Goal: Browse casually: Explore the website without a specific task or goal

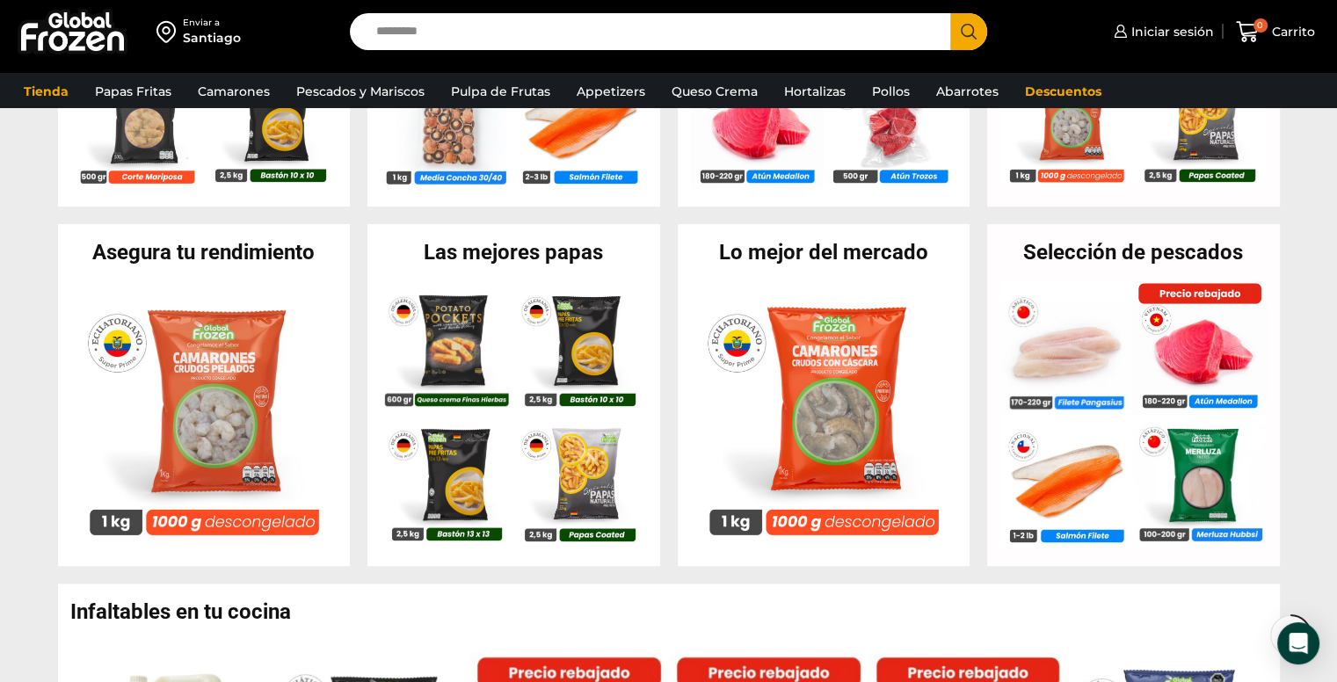
scroll to position [667, 0]
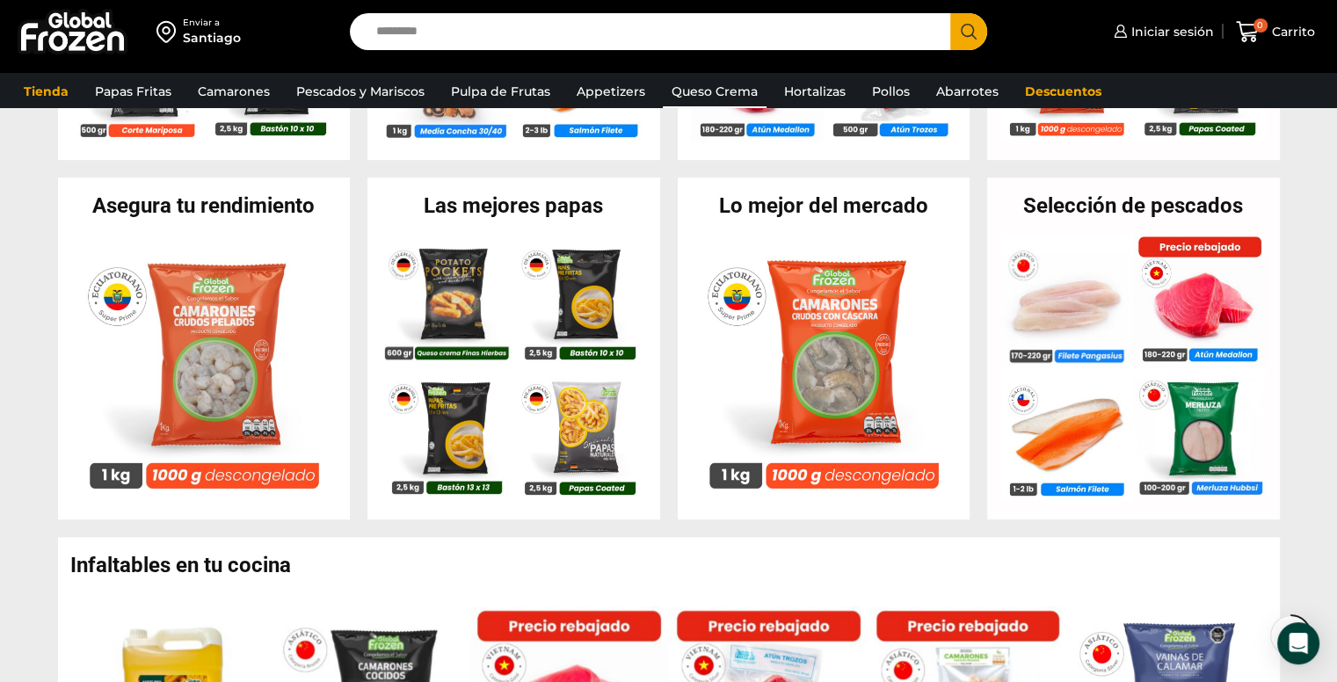
click at [702, 97] on link "Queso Crema" at bounding box center [715, 91] width 104 height 33
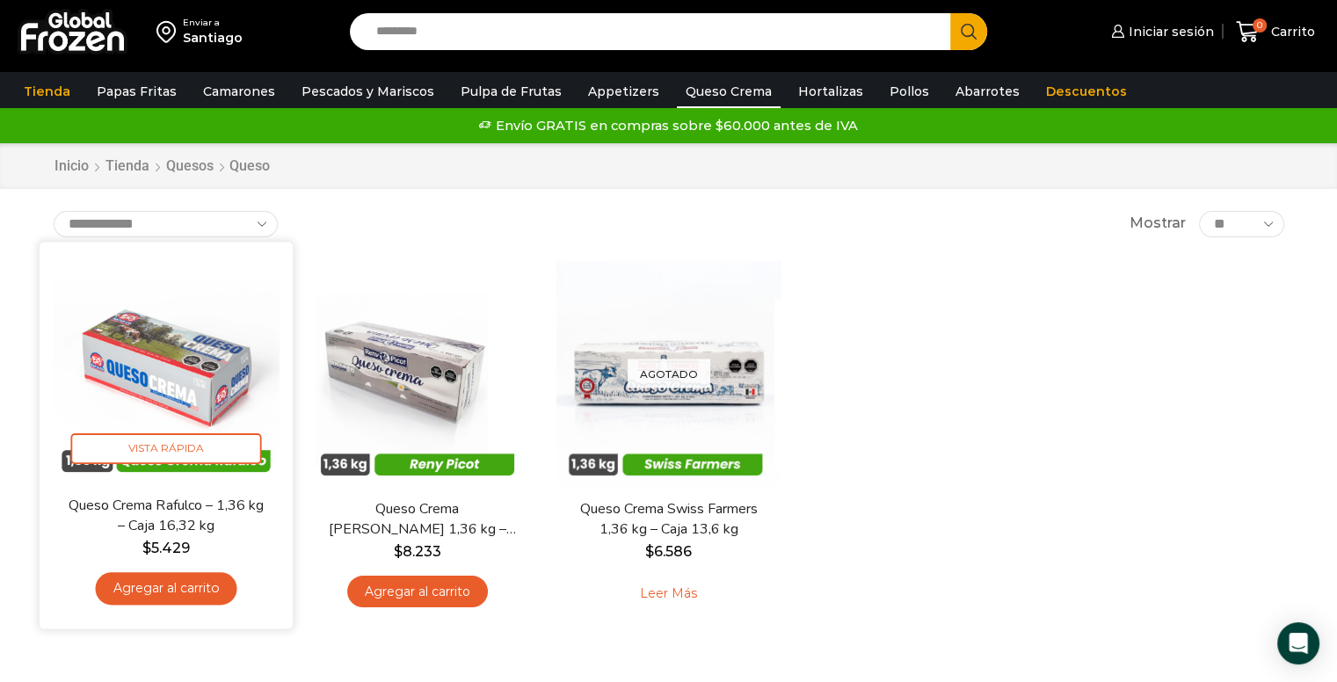
click at [186, 402] on img at bounding box center [166, 368] width 227 height 227
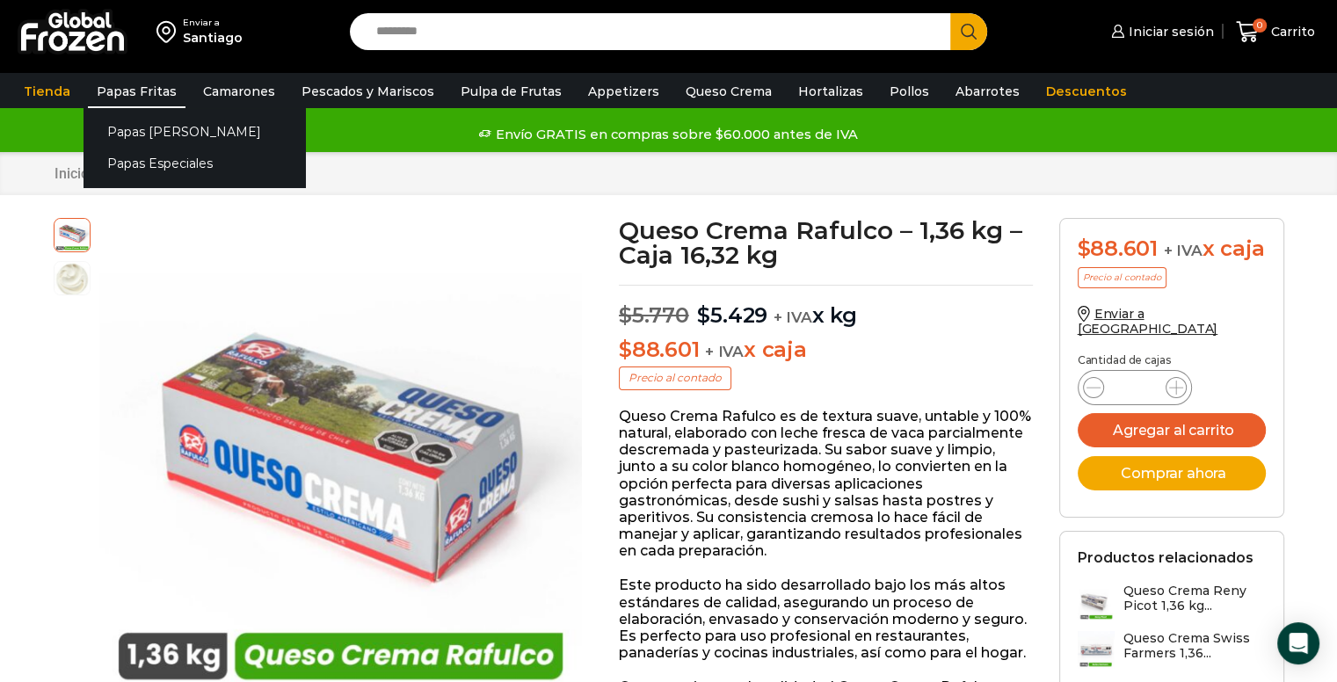
click at [129, 102] on link "Papas Fritas" at bounding box center [137, 91] width 98 height 33
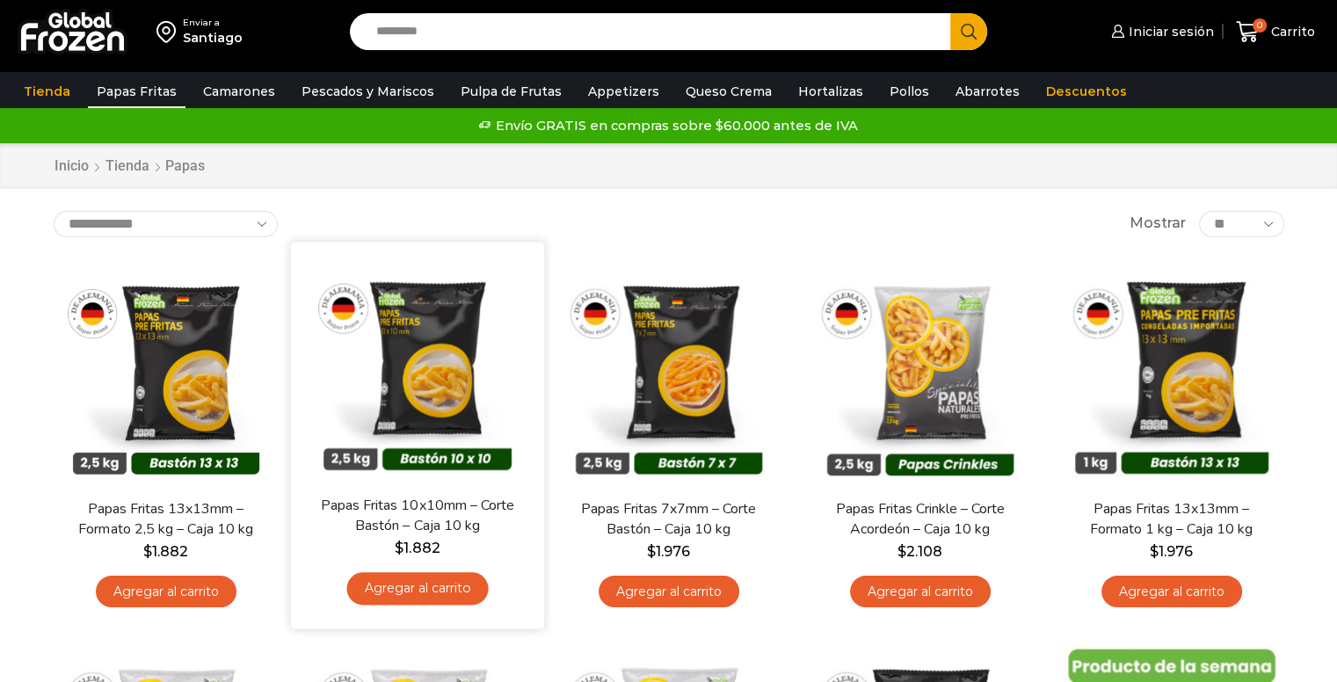
scroll to position [90, 0]
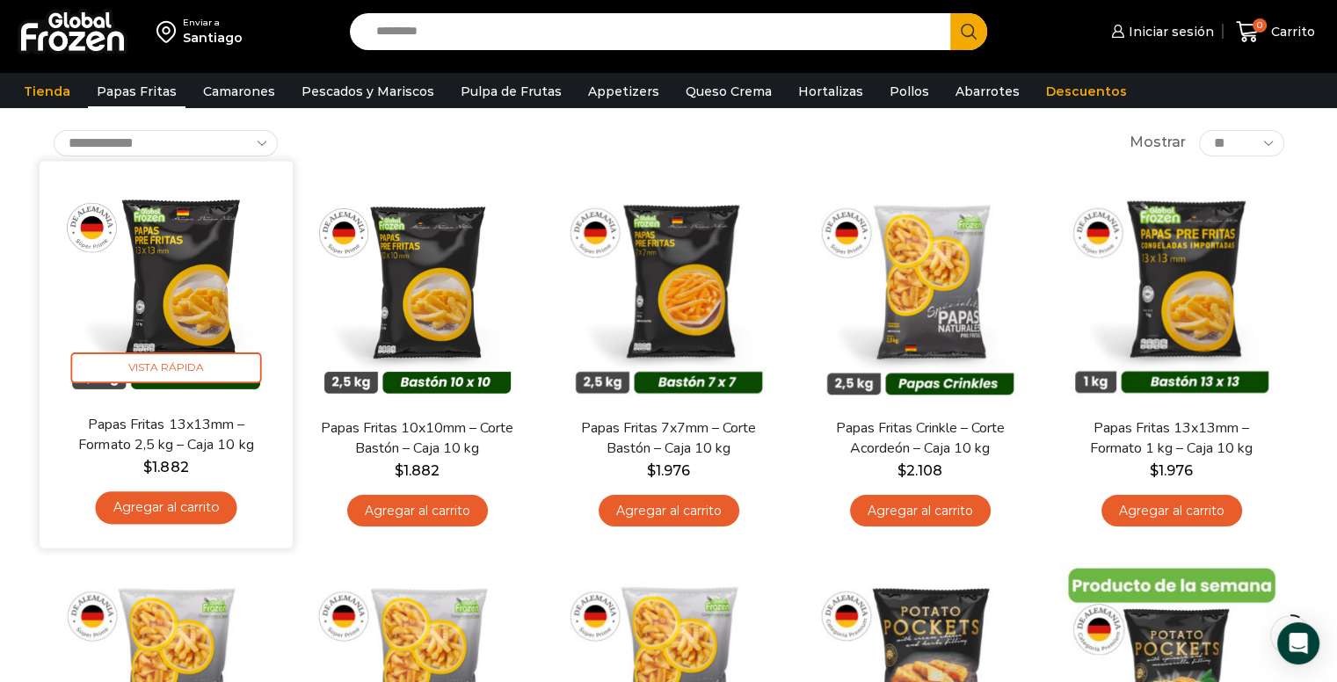
click at [173, 327] on img at bounding box center [166, 287] width 227 height 227
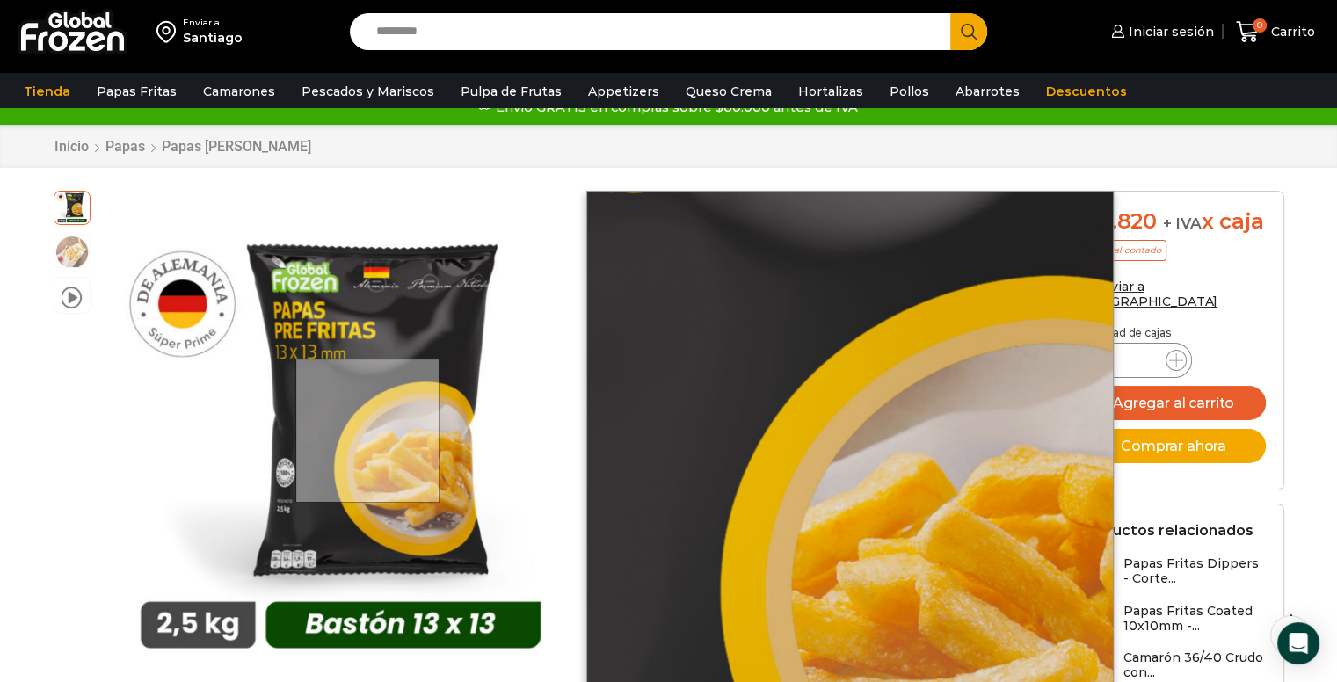
scroll to position [29, 0]
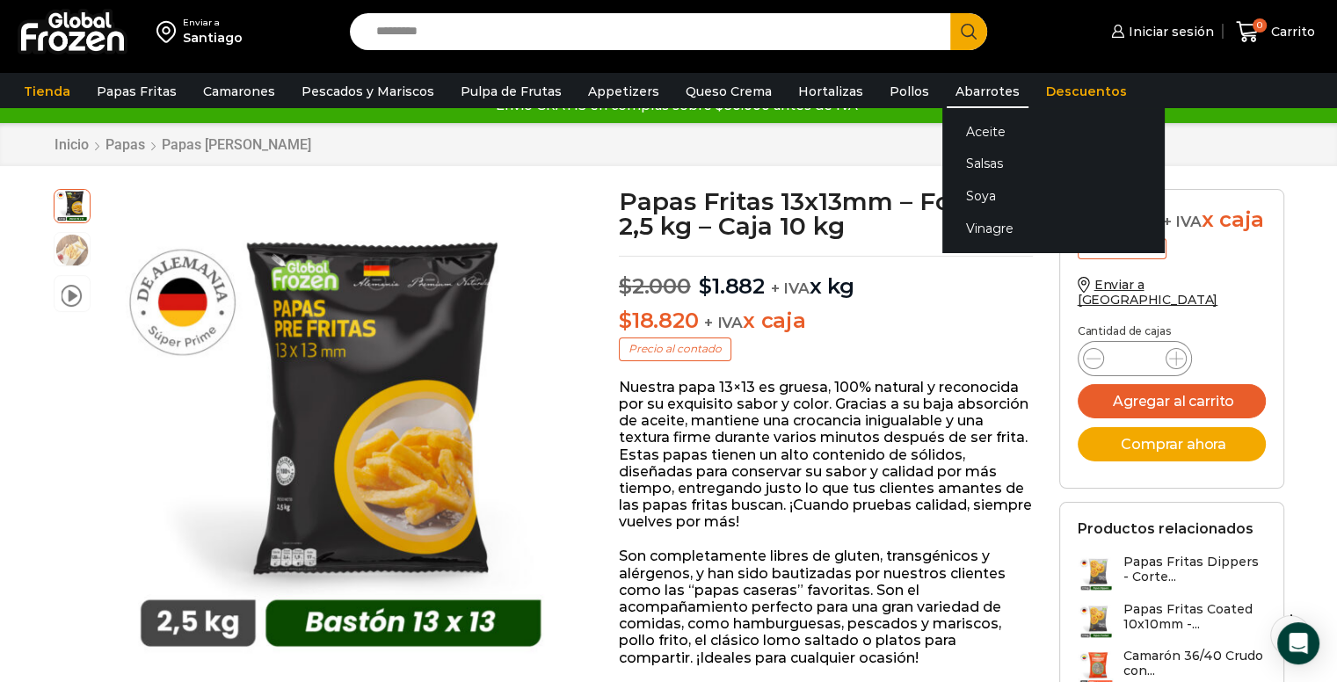
click at [950, 96] on link "Abarrotes" at bounding box center [988, 91] width 82 height 33
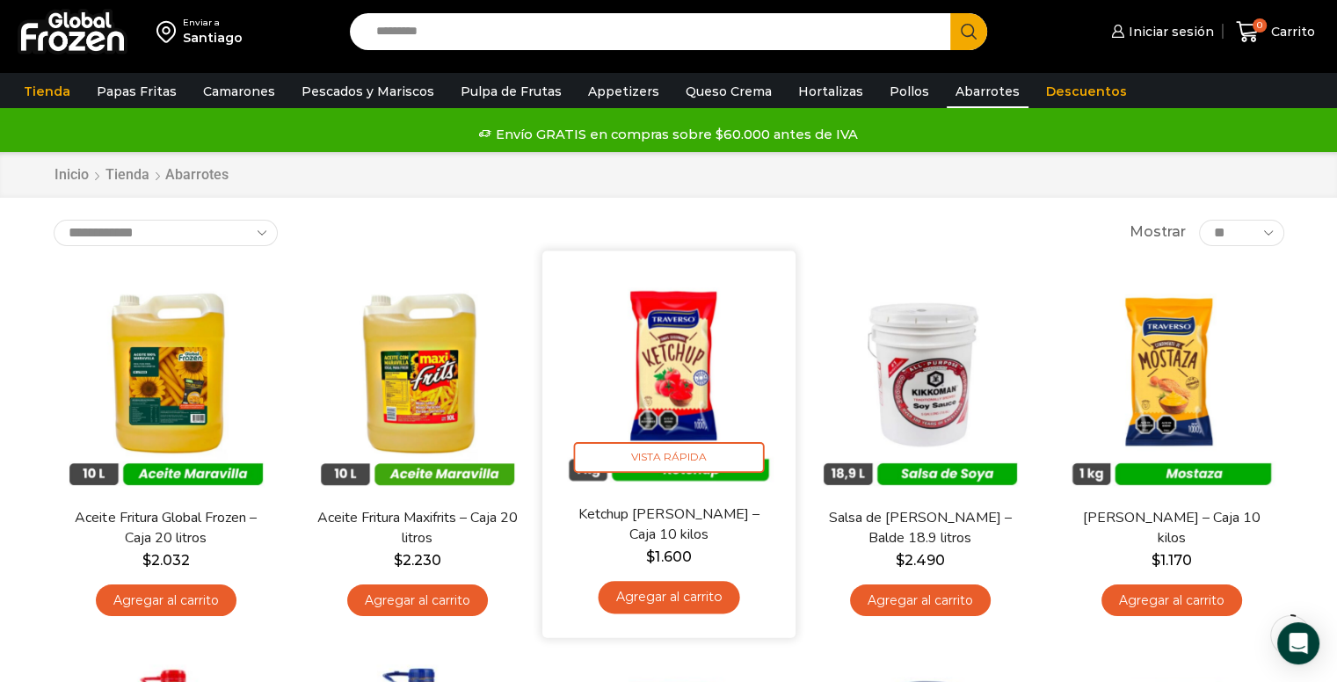
scroll to position [55, 0]
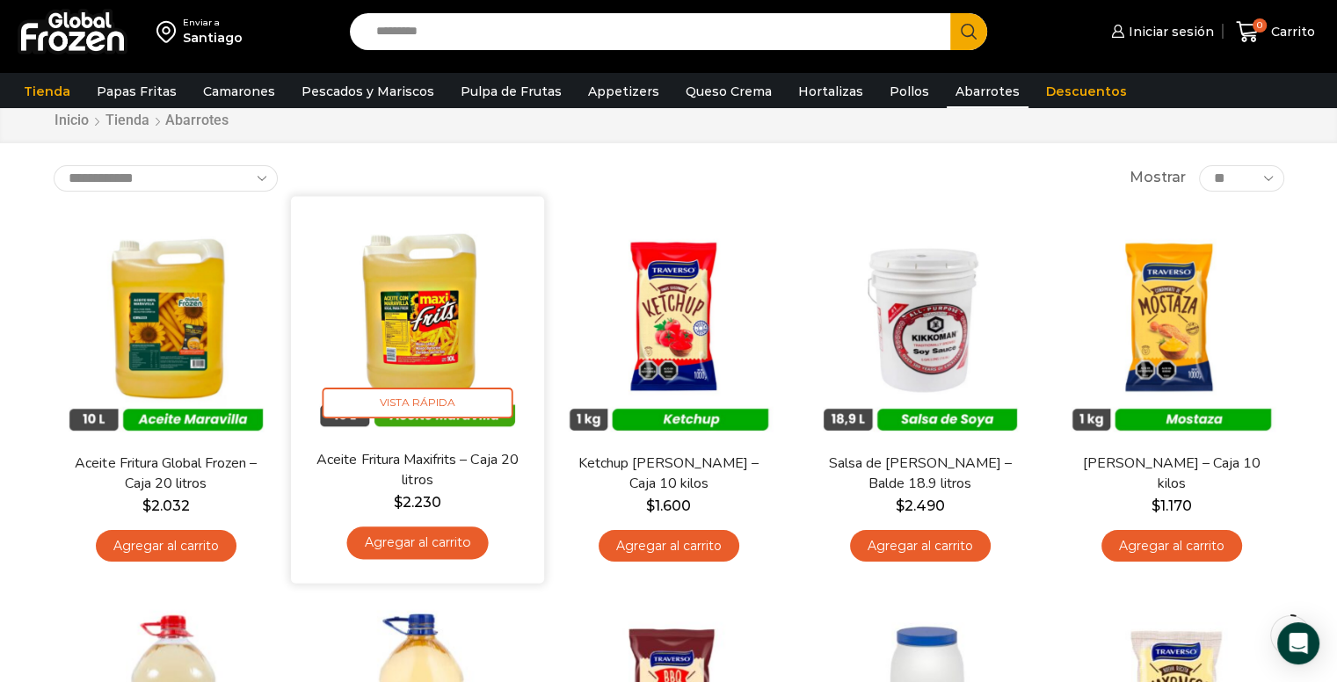
click at [397, 303] on img at bounding box center [417, 322] width 227 height 227
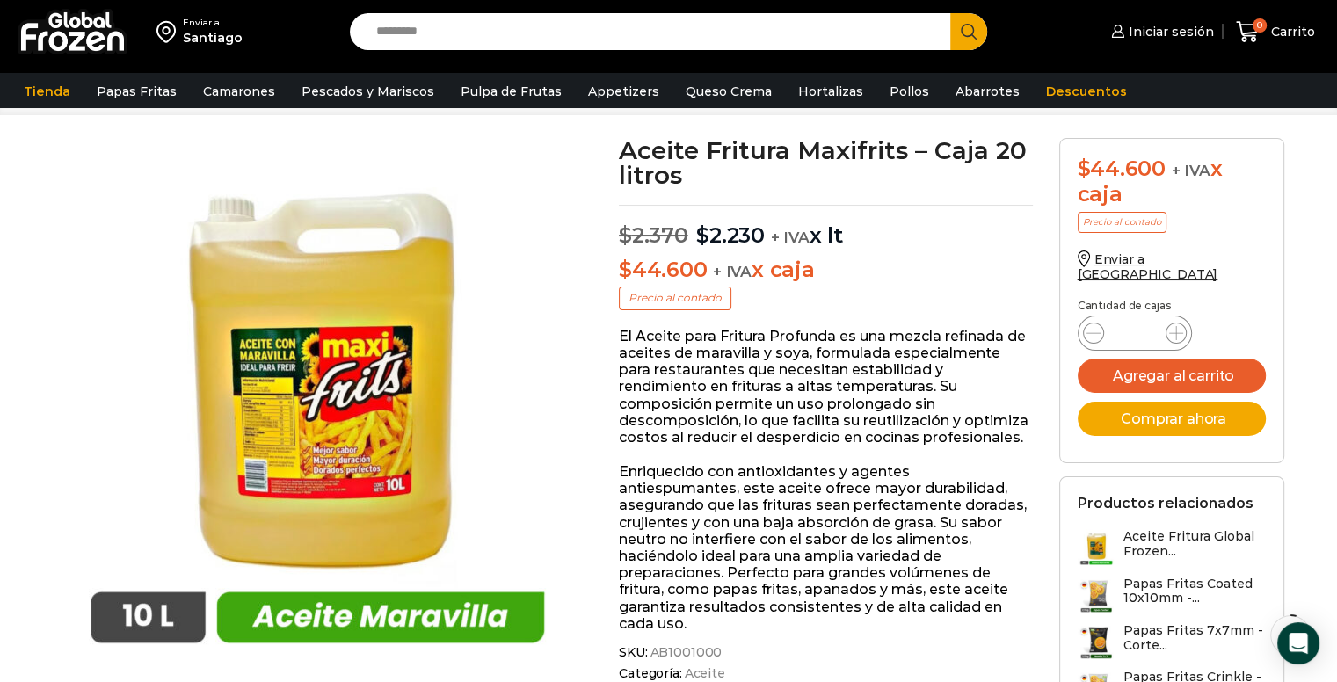
scroll to position [81, 0]
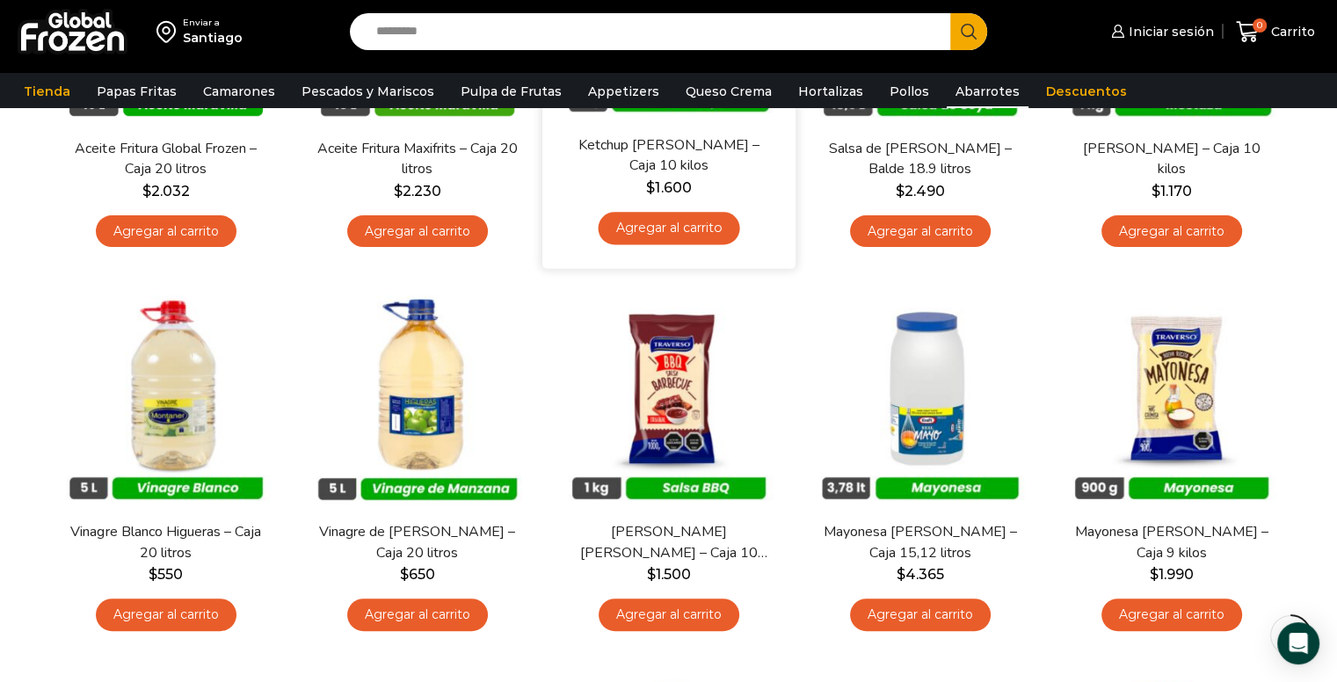
scroll to position [370, 0]
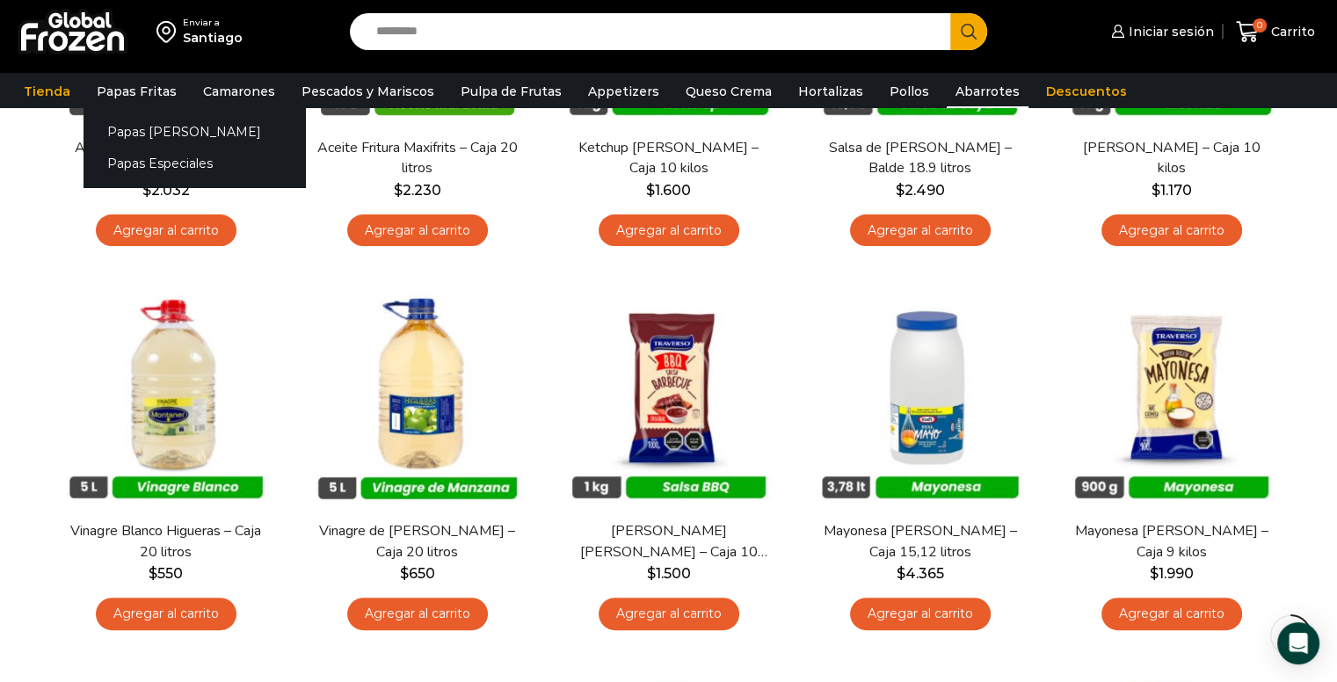
click at [133, 109] on div "Papas Bastón Papas Especiales" at bounding box center [195, 147] width 222 height 79
click at [135, 97] on link "Papas Fritas" at bounding box center [137, 91] width 98 height 33
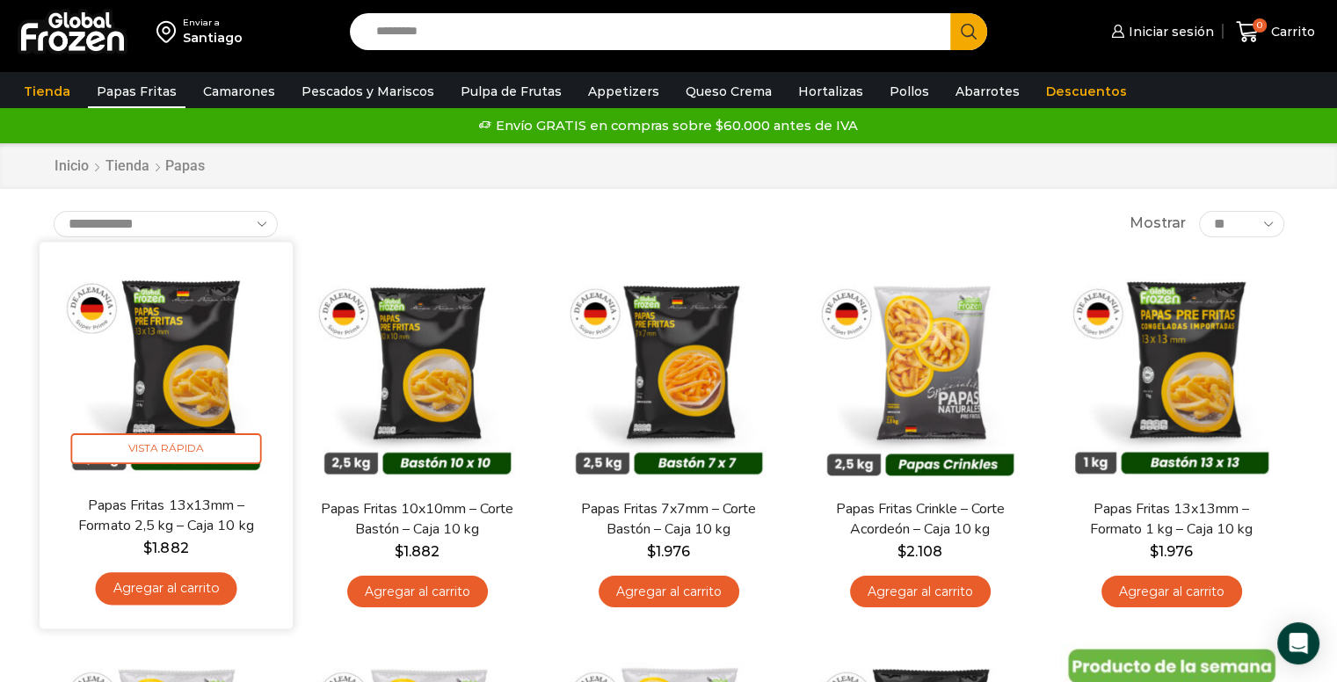
click at [123, 377] on img at bounding box center [166, 368] width 227 height 227
click at [229, 400] on img at bounding box center [166, 368] width 227 height 227
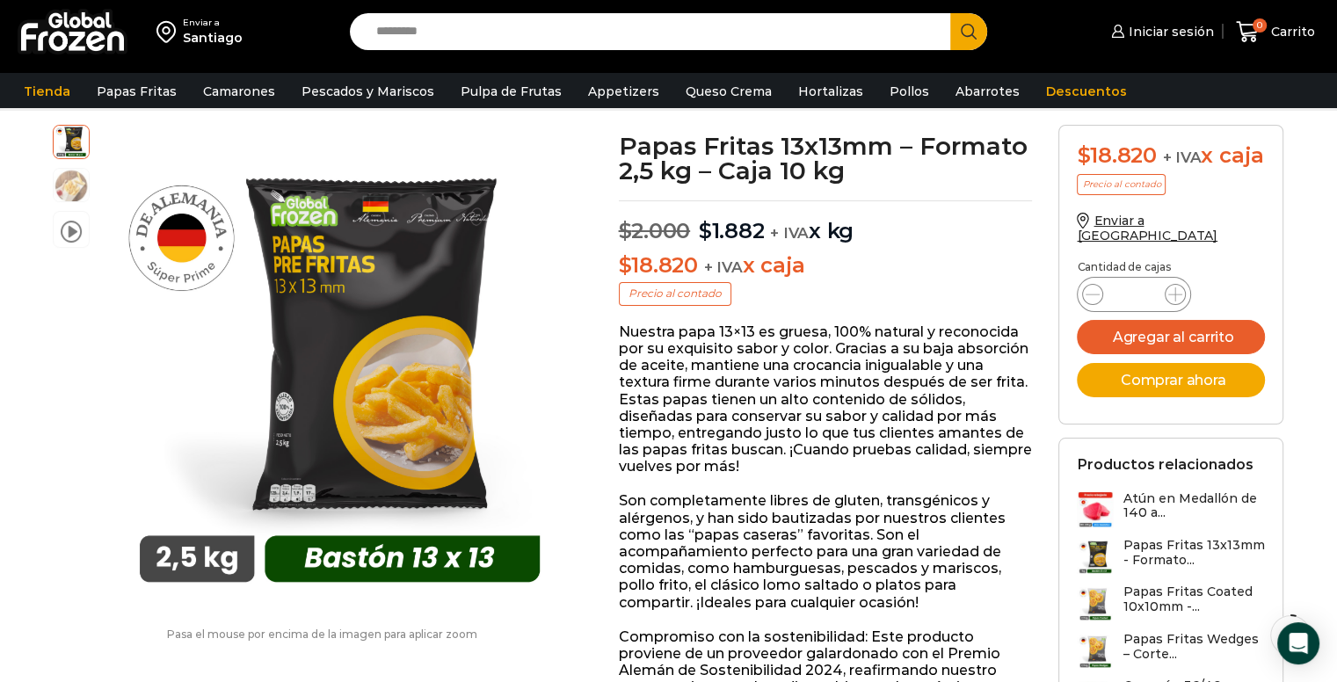
scroll to position [75, 0]
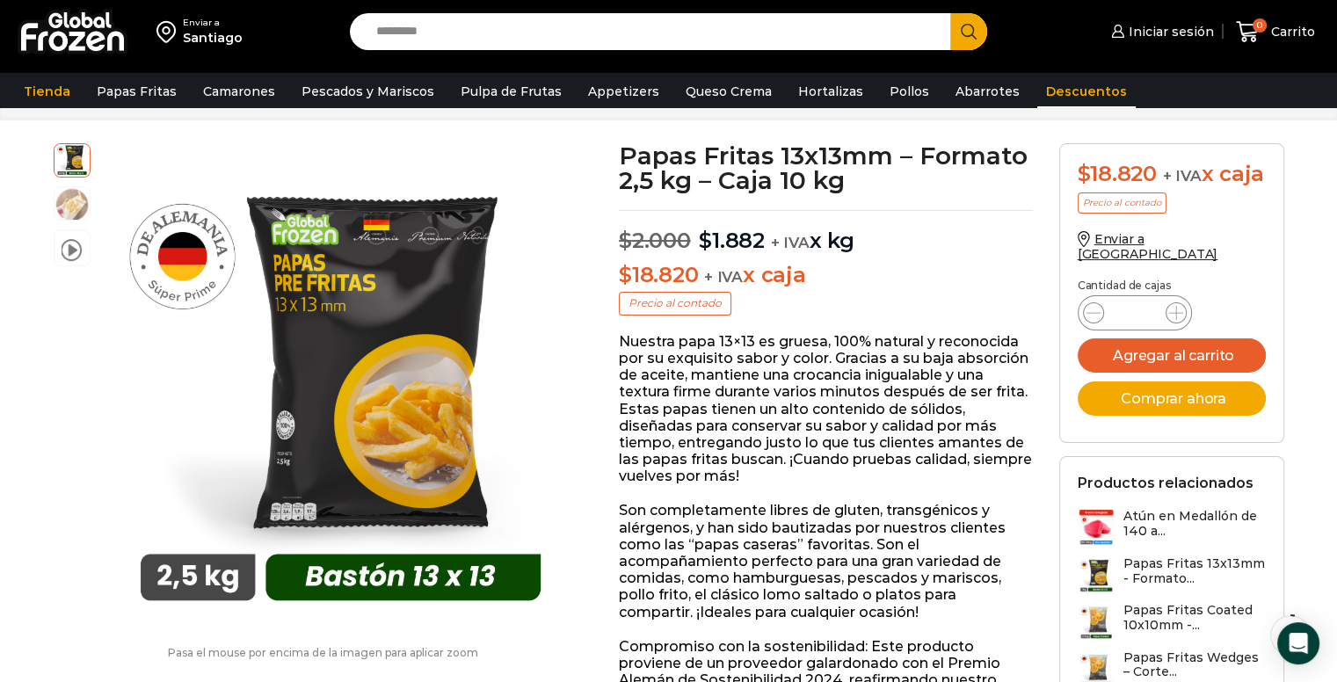
click at [1037, 99] on link "Descuentos" at bounding box center [1086, 91] width 98 height 33
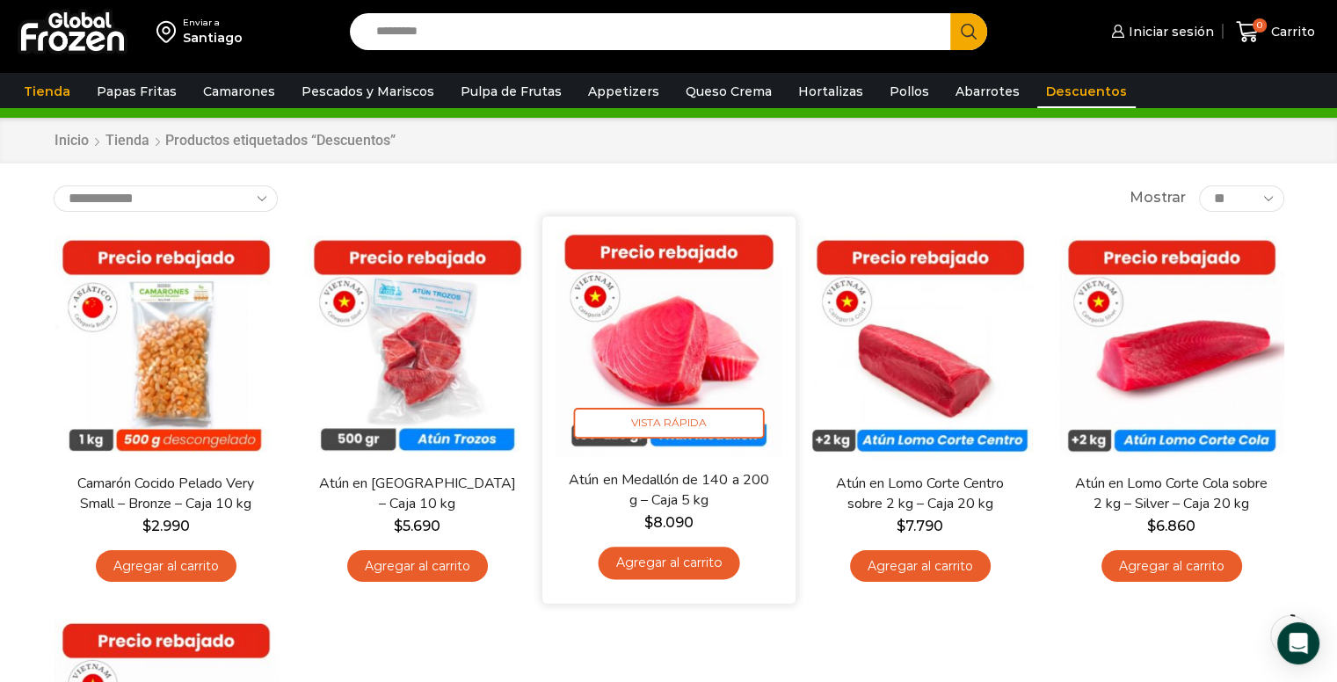
scroll to position [31, 0]
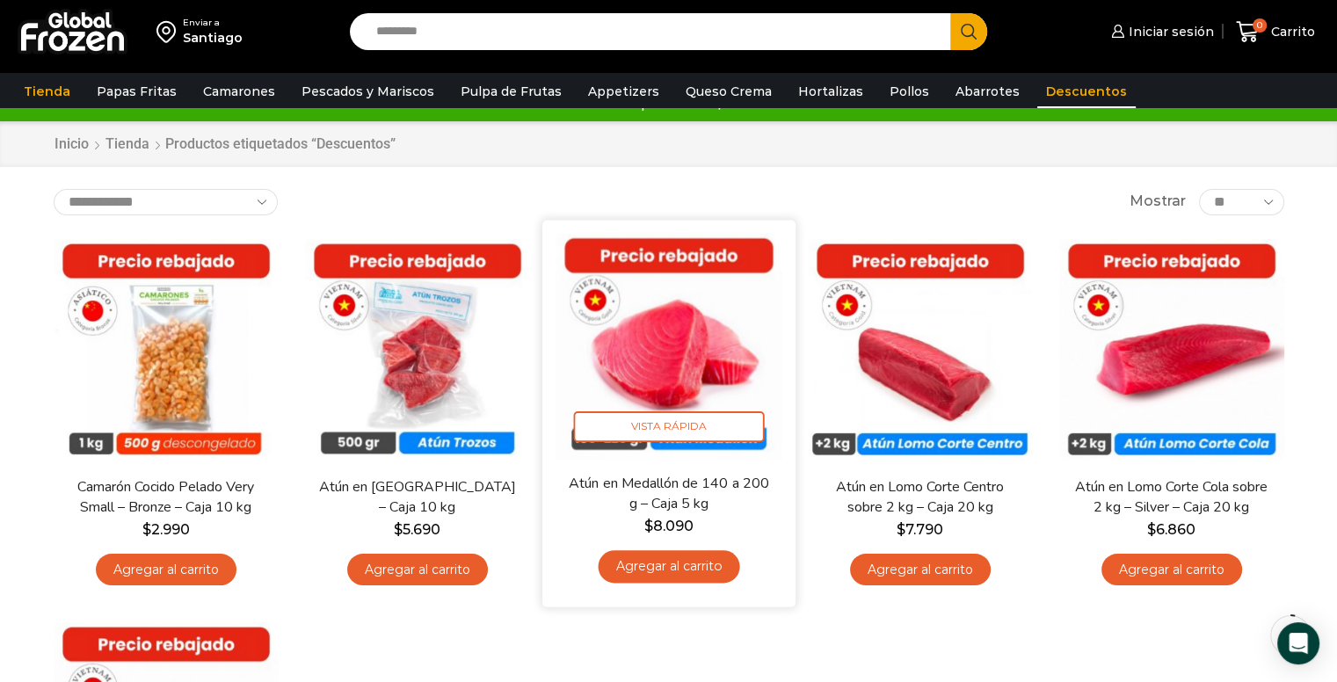
click at [680, 346] on img at bounding box center [669, 346] width 227 height 227
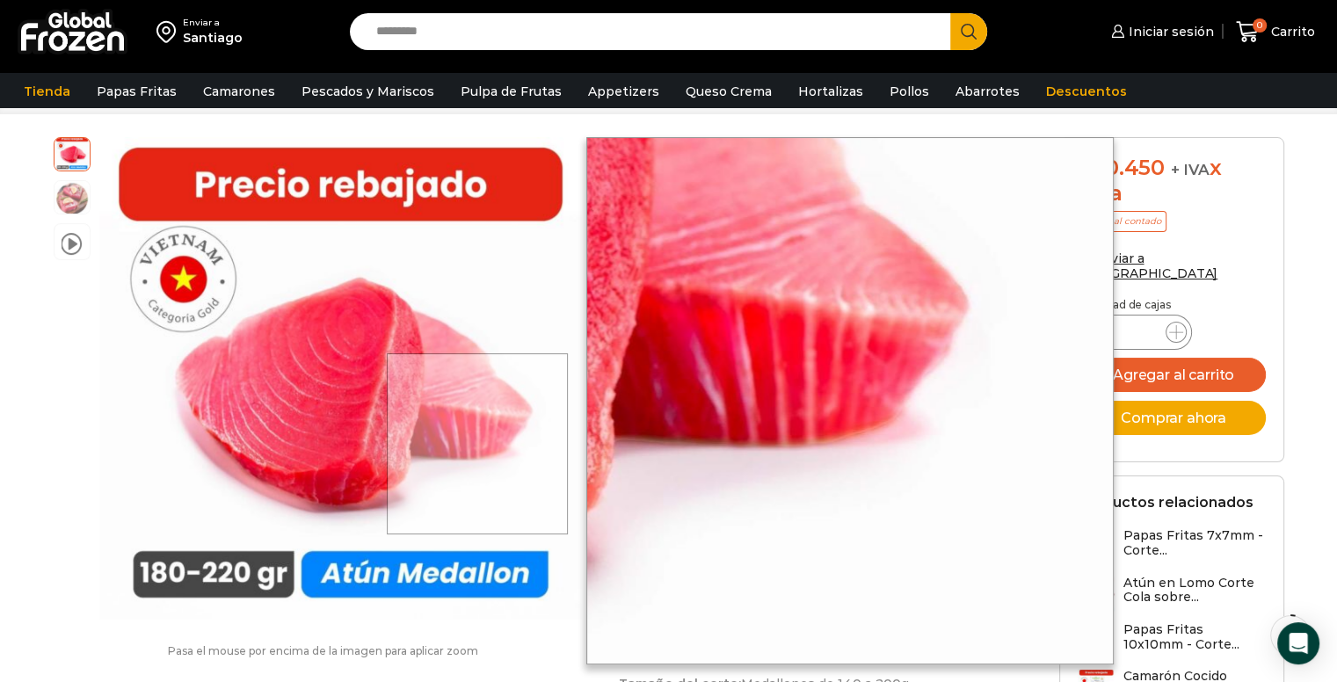
scroll to position [81, 0]
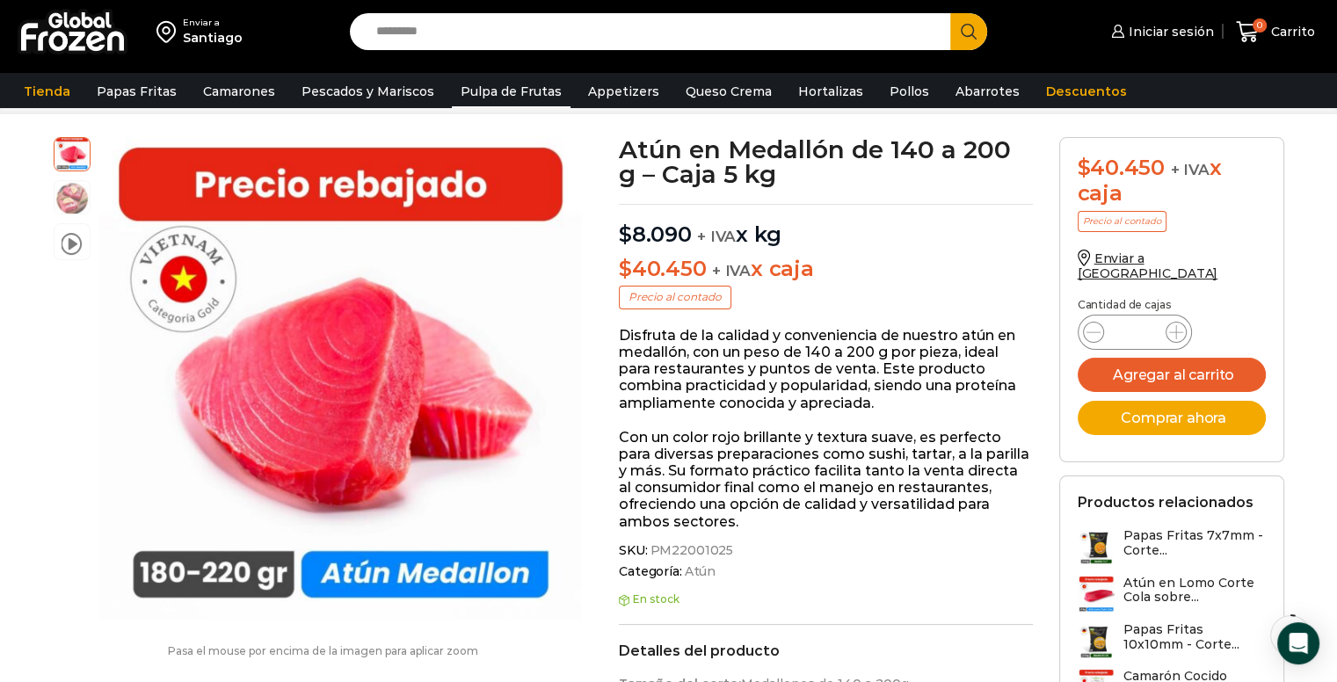
click at [499, 97] on link "Pulpa de Frutas" at bounding box center [511, 91] width 119 height 33
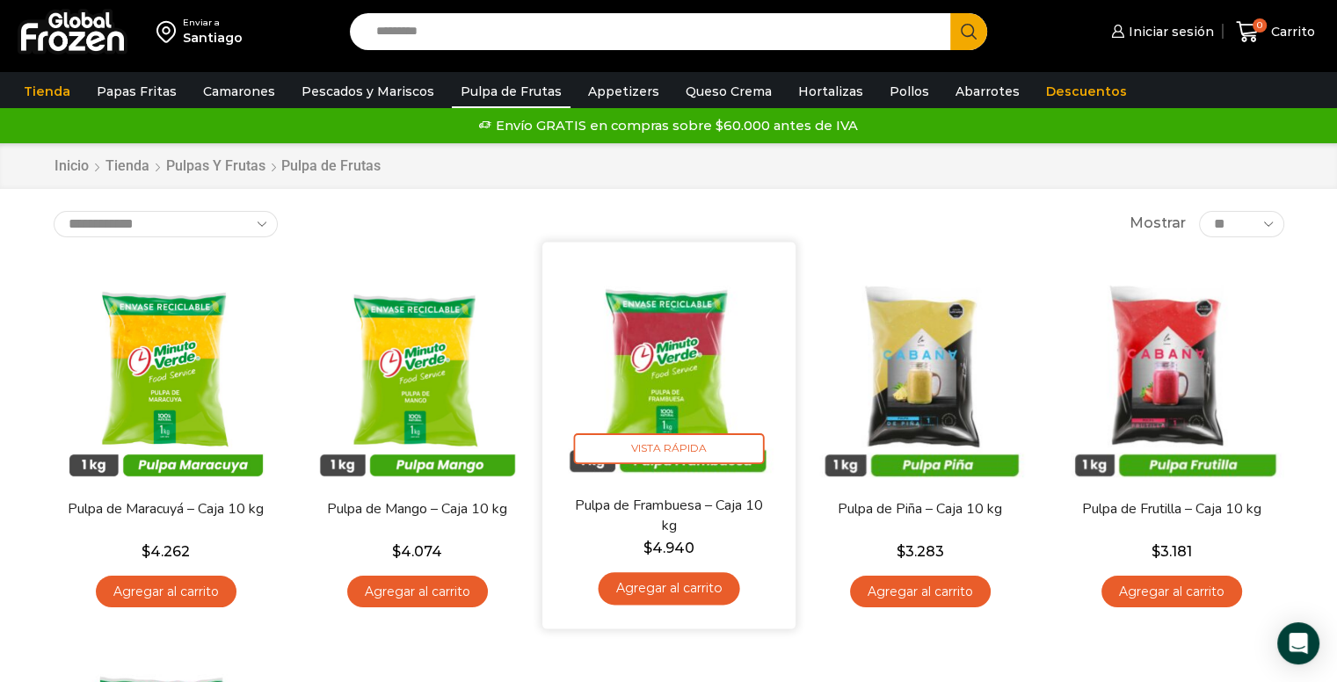
click at [675, 368] on img at bounding box center [669, 368] width 227 height 227
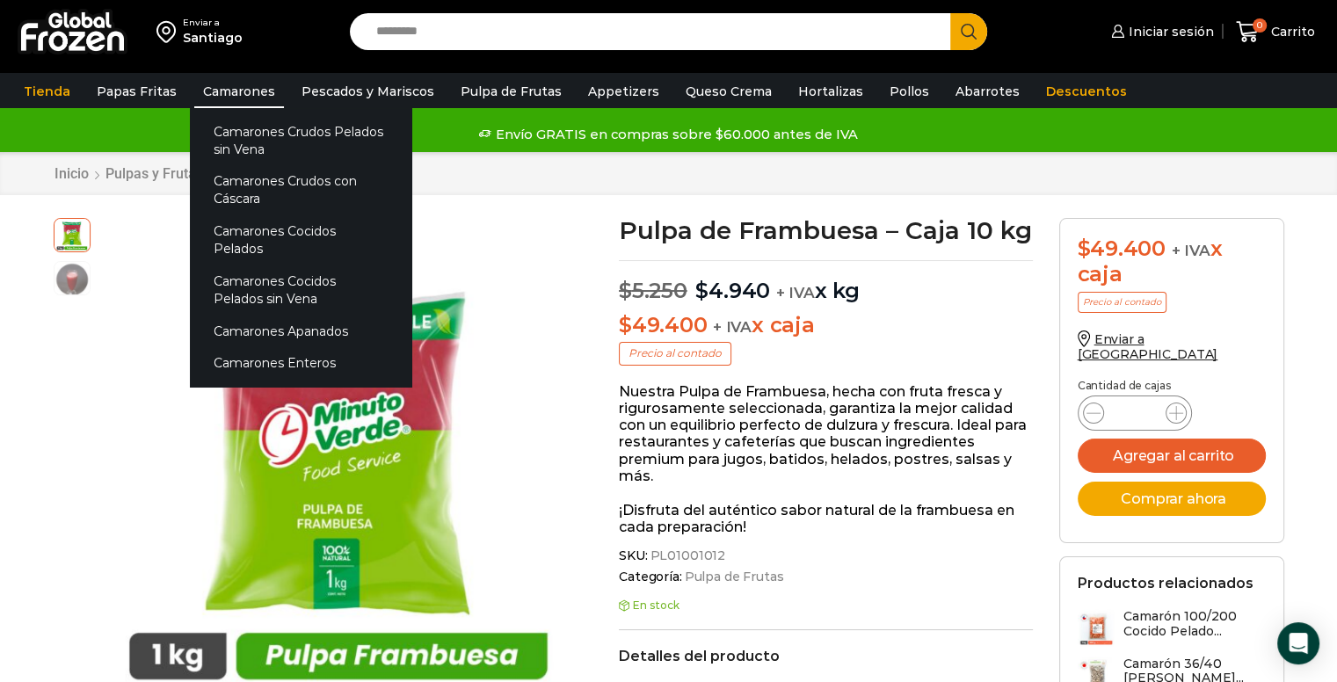
click at [271, 97] on link "Camarones" at bounding box center [239, 91] width 90 height 33
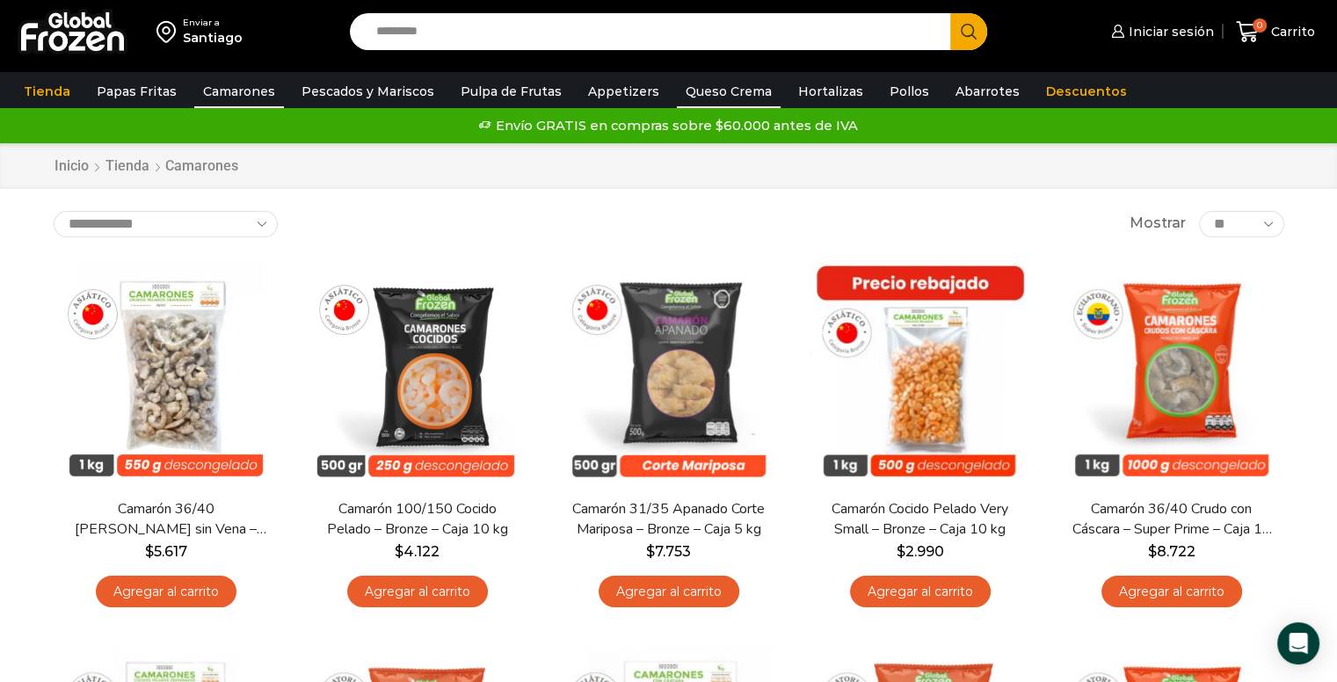
click at [682, 82] on link "Queso Crema" at bounding box center [729, 91] width 104 height 33
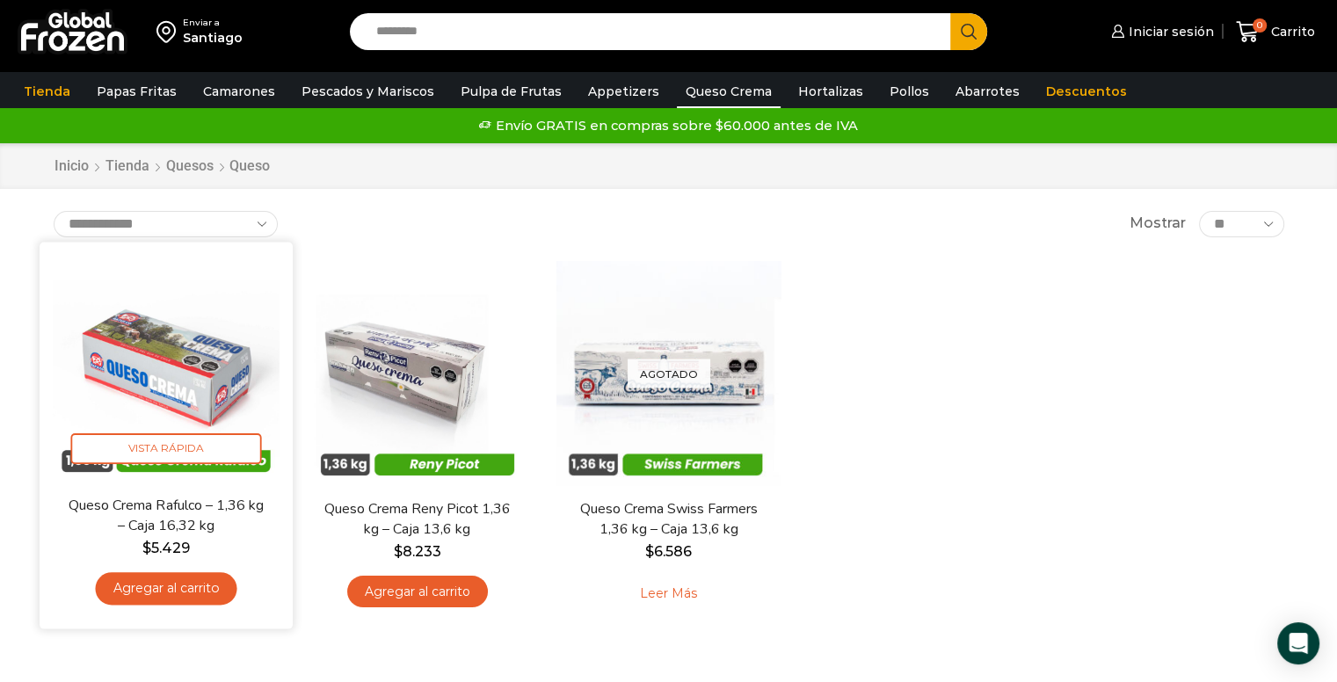
click at [190, 394] on img at bounding box center [166, 368] width 227 height 227
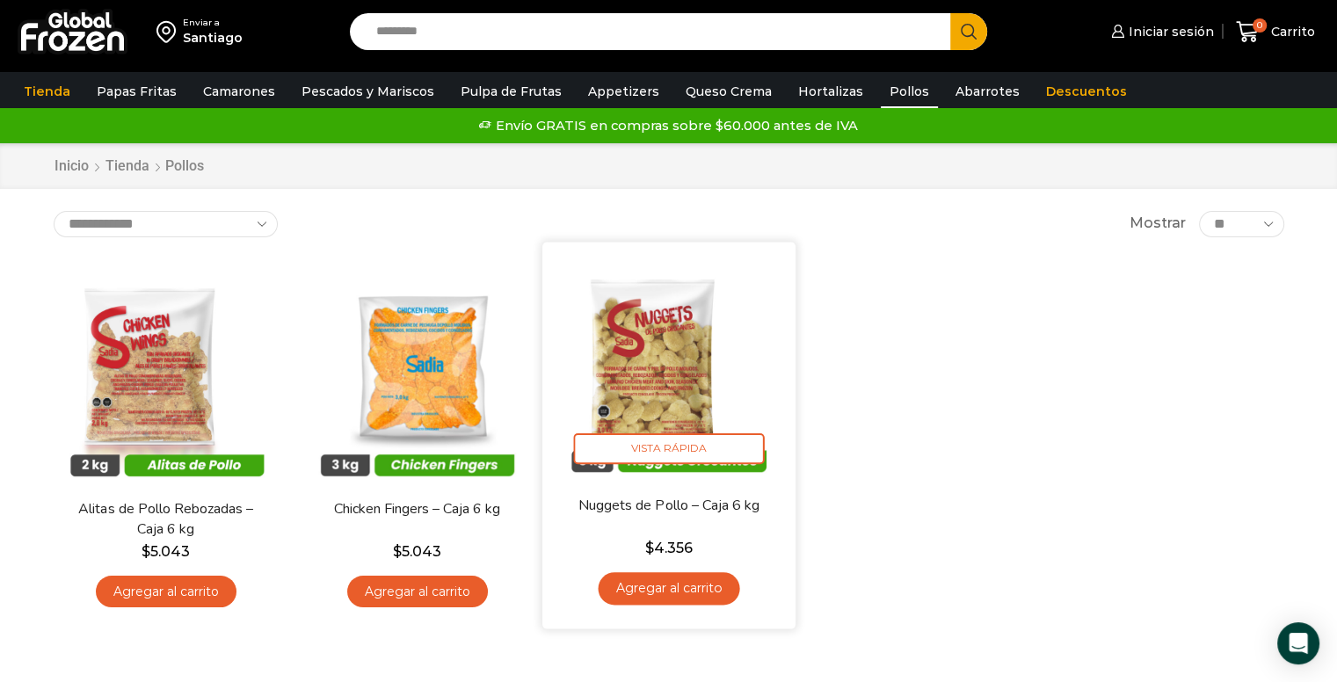
click at [617, 316] on img at bounding box center [669, 368] width 227 height 227
click at [622, 343] on img at bounding box center [669, 368] width 227 height 227
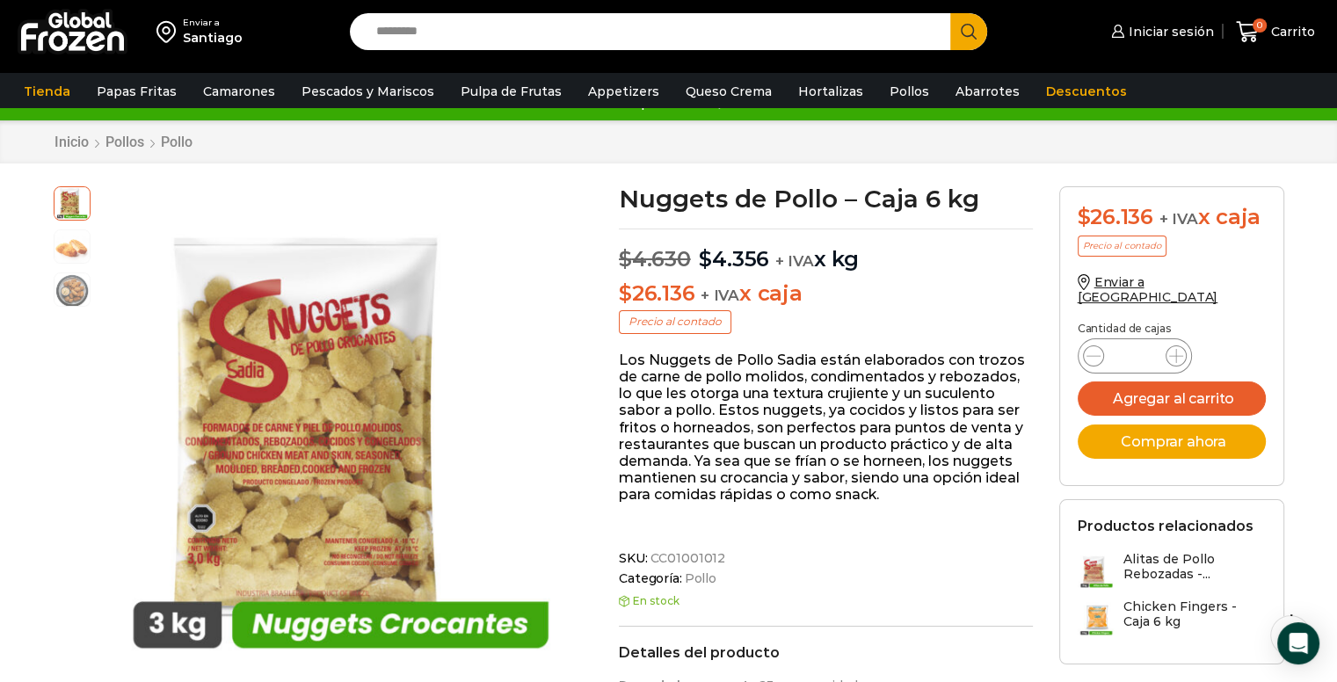
scroll to position [32, 0]
